Goal: Information Seeking & Learning: Check status

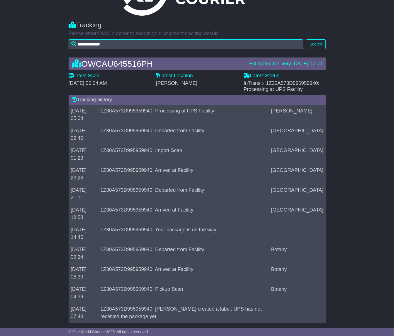
scroll to position [48, 0]
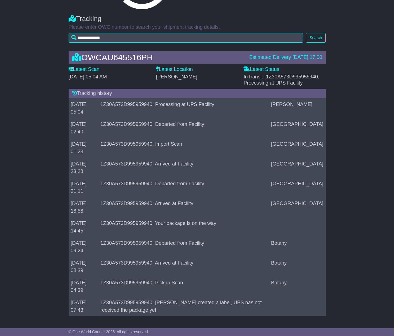
click at [177, 163] on td "1Z30A573D995959940: Arrived at Facility" at bounding box center [183, 168] width 171 height 20
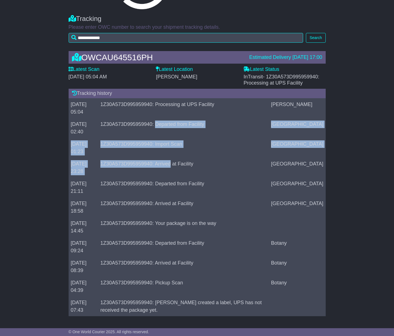
drag, startPoint x: 206, startPoint y: 163, endPoint x: 174, endPoint y: 121, distance: 52.7
click at [173, 121] on tbody "[DATE] 05:04 1Z30A573D995959940: Processing at UPS Facility [PERSON_NAME] [DATE…" at bounding box center [197, 207] width 257 height 218
click at [185, 133] on td "1Z30A573D995959940: Departed from Facility" at bounding box center [183, 128] width 171 height 20
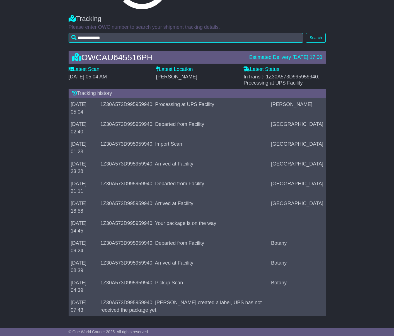
click at [195, 93] on div "Tracking history" at bounding box center [197, 93] width 257 height 9
click at [255, 79] on span "InTransit - 1Z30A573D995959940: Processing at UPS Facility" at bounding box center [281, 80] width 76 height 12
drag, startPoint x: 286, startPoint y: 80, endPoint x: 296, endPoint y: 80, distance: 10.0
click at [295, 80] on span "InTransit - 1Z30A573D995959940: Processing at UPS Facility" at bounding box center [281, 80] width 76 height 12
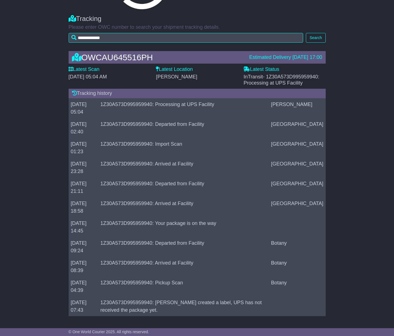
drag, startPoint x: 304, startPoint y: 82, endPoint x: 213, endPoint y: 71, distance: 92.4
click at [213, 71] on div "Latest Scan [DATE] 05:04 AM Latest Status - InTransit - 1Z30A573D995959940: Pro…" at bounding box center [197, 76] width 263 height 20
